Goal: Navigation & Orientation: Find specific page/section

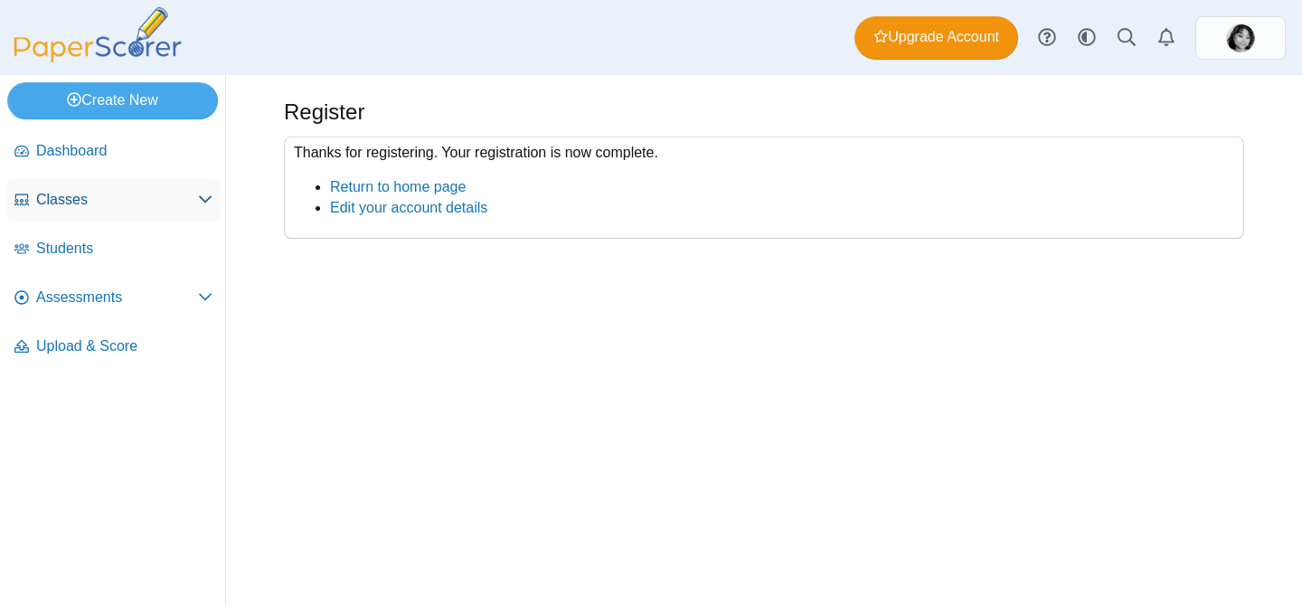
click at [159, 211] on link "Classes" at bounding box center [113, 200] width 212 height 43
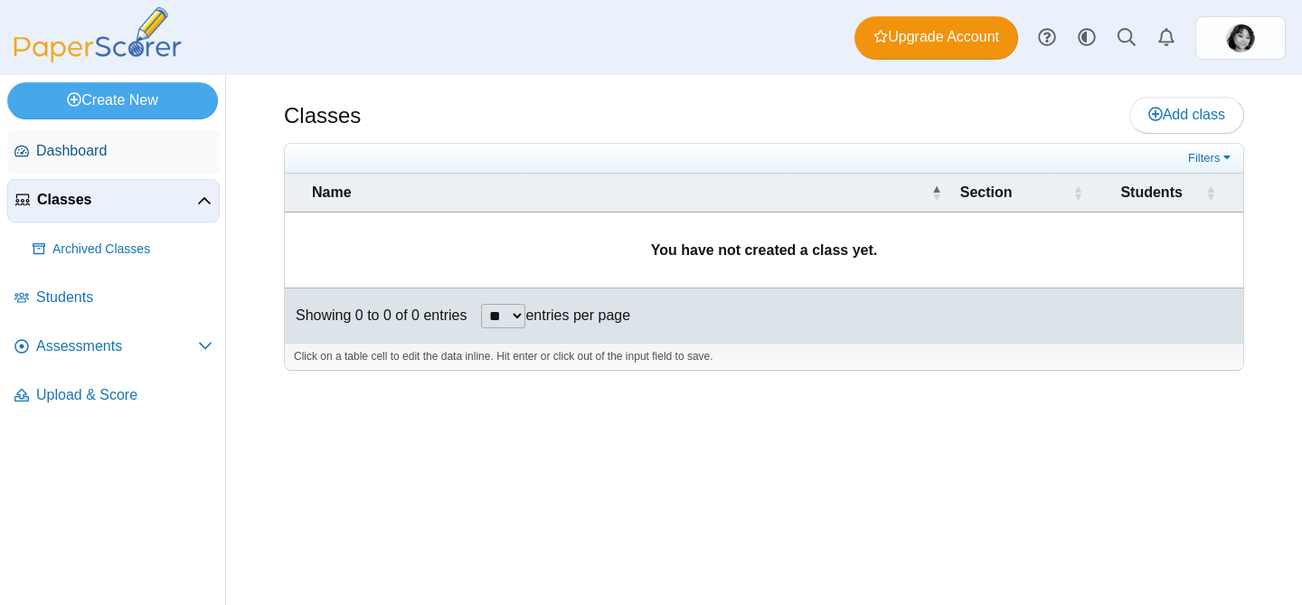
click at [149, 151] on span "Dashboard" at bounding box center [124, 151] width 176 height 20
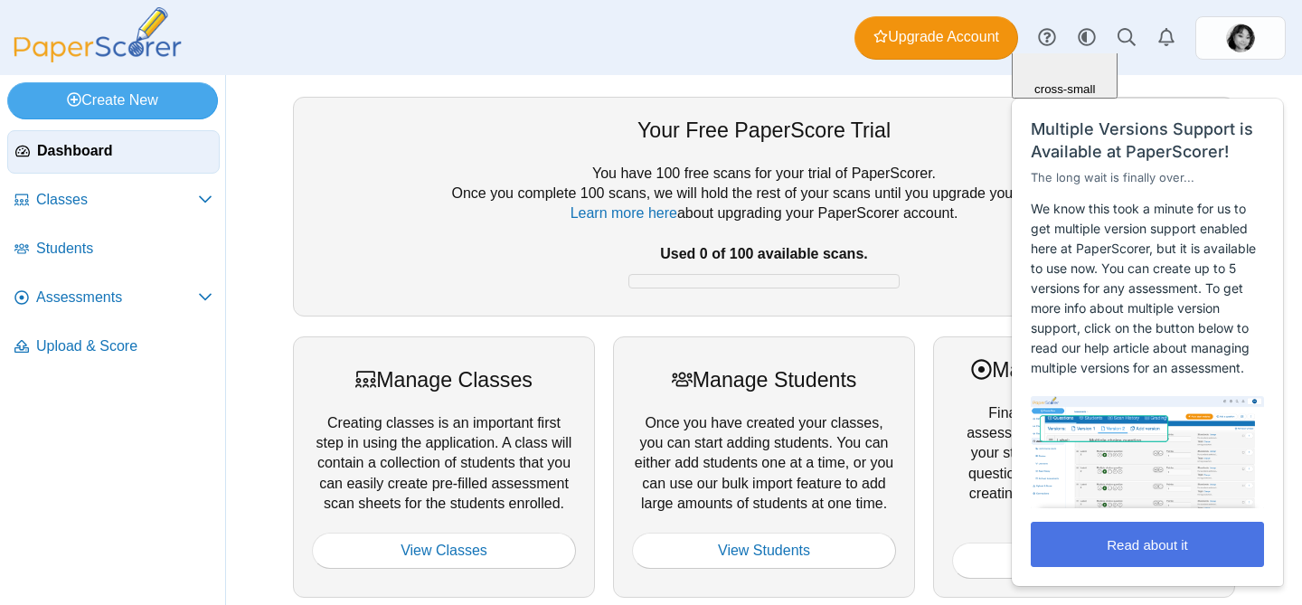
click at [1121, 543] on button "Read about it" at bounding box center [1147, 544] width 233 height 45
